Goal: Browse casually

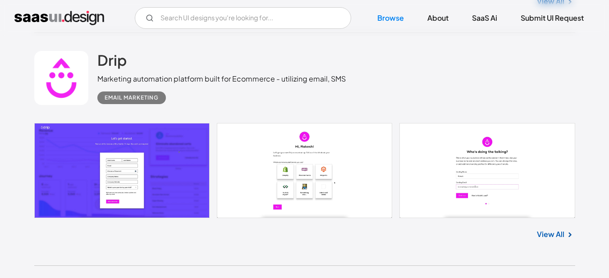
scroll to position [2862, 0]
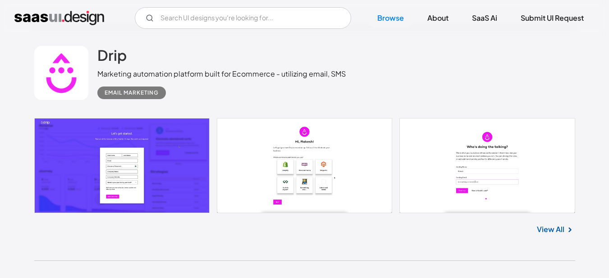
click at [552, 229] on link "View All" at bounding box center [551, 229] width 28 height 11
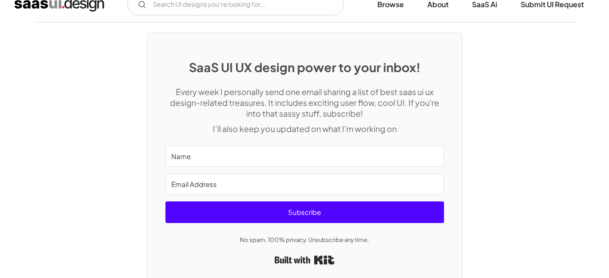
scroll to position [2504, 0]
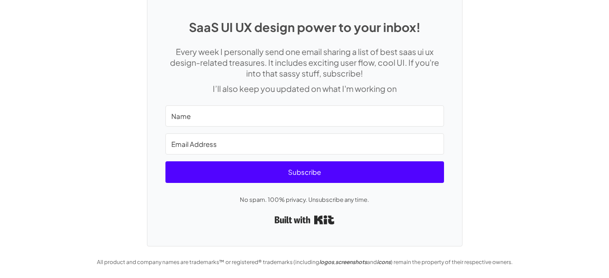
click at [106, 117] on div "SaaS UI UX design power to your inbox! Every week I personally send one email s…" at bounding box center [304, 114] width 609 height 264
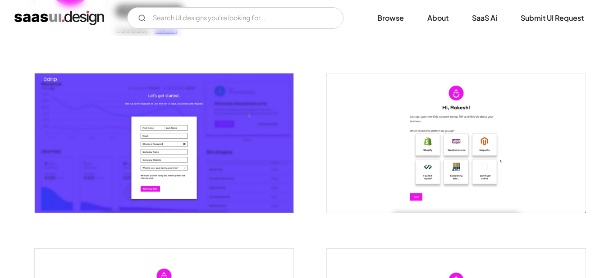
scroll to position [0, 0]
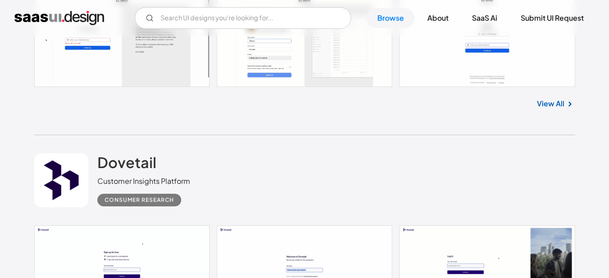
scroll to position [10906, 0]
